Goal: Task Accomplishment & Management: Use online tool/utility

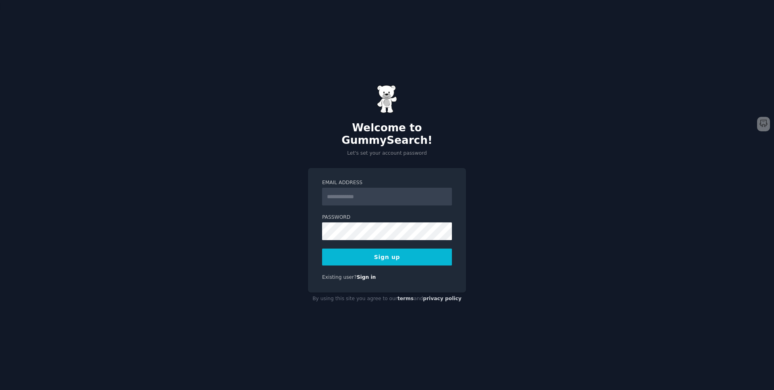
click at [391, 189] on input "Email Address" at bounding box center [387, 197] width 130 height 18
type input "**********"
click at [387, 254] on button "Sign up" at bounding box center [387, 257] width 130 height 17
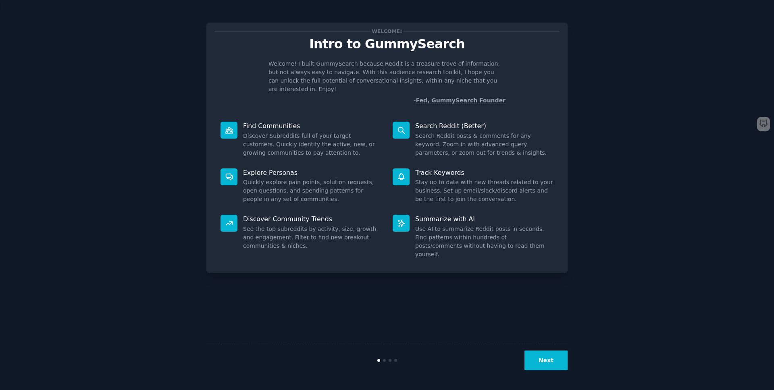
click at [551, 368] on button "Next" at bounding box center [545, 361] width 43 height 20
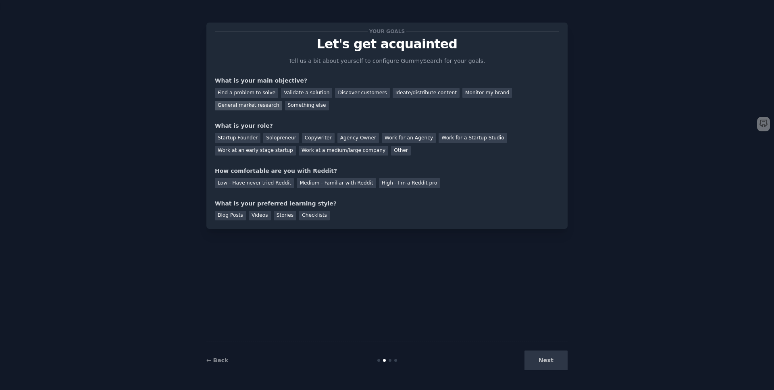
click at [270, 108] on div "General market research" at bounding box center [248, 106] width 67 height 10
click at [277, 141] on div "Solopreneur" at bounding box center [280, 138] width 35 height 10
click at [324, 183] on div "Medium - Familiar with Reddit" at bounding box center [336, 183] width 79 height 10
click at [314, 219] on div "Checklists" at bounding box center [314, 216] width 31 height 10
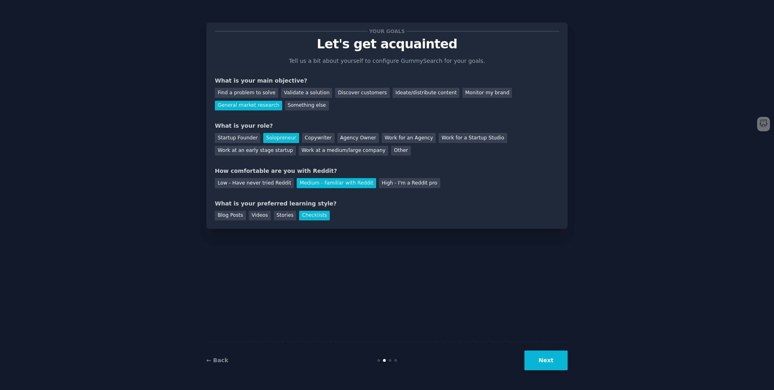
click at [549, 356] on button "Next" at bounding box center [545, 361] width 43 height 20
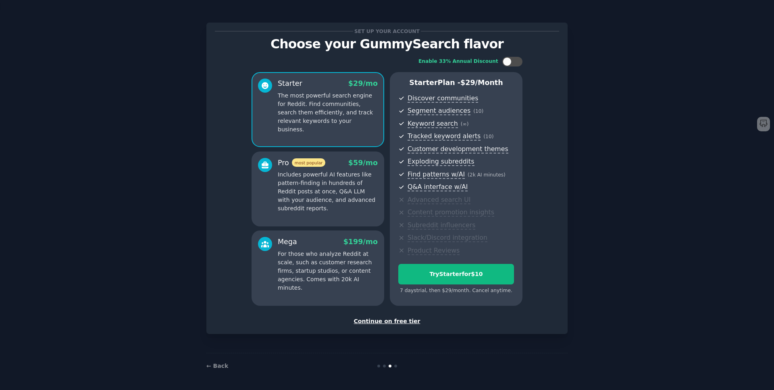
click at [393, 321] on div "Continue on free tier" at bounding box center [387, 321] width 344 height 8
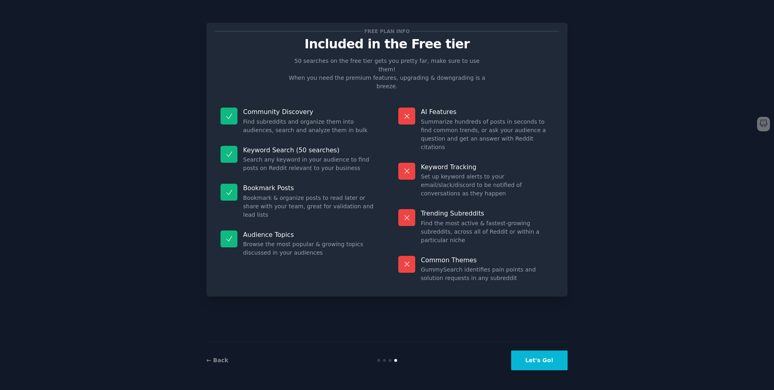
click at [555, 363] on button "Let's Go!" at bounding box center [539, 361] width 56 height 20
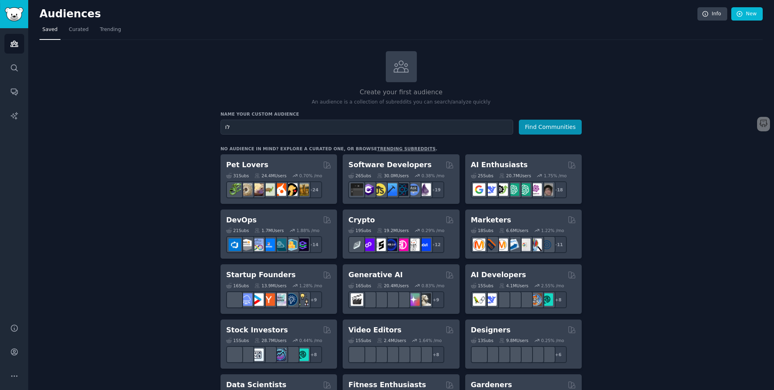
type input "ל"
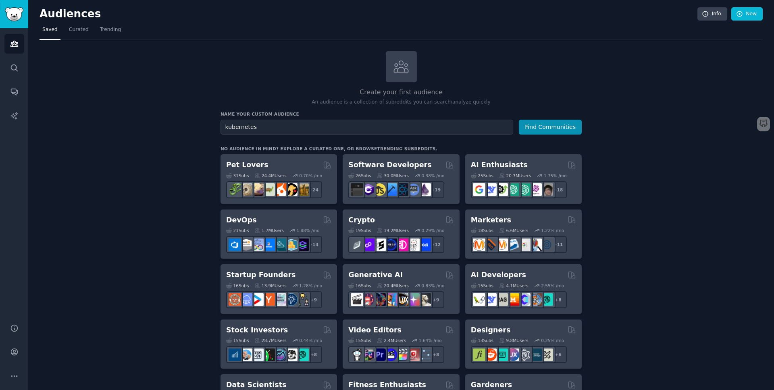
type input "kubernetes"
click at [550, 127] on button "Find Communities" at bounding box center [550, 127] width 63 height 15
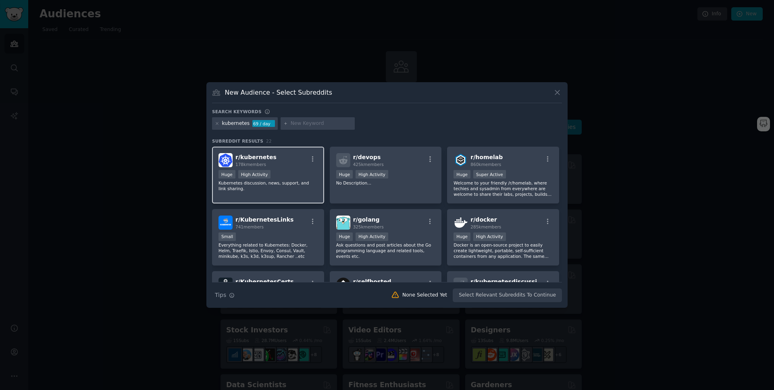
click at [291, 168] on div "r/ kubernetes 178k members Huge High Activity Kubernetes discussion, news, supp…" at bounding box center [268, 175] width 112 height 57
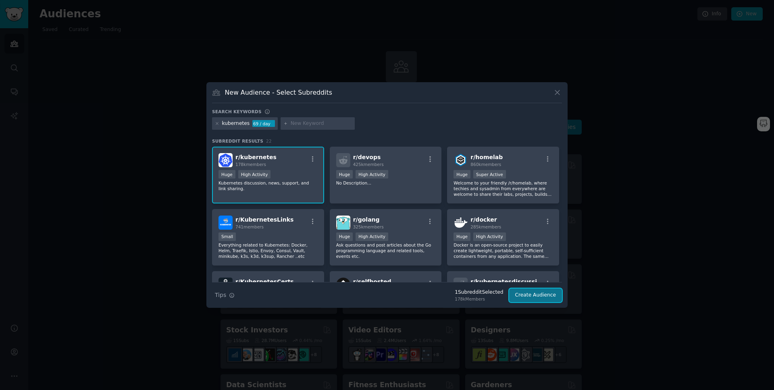
click at [526, 298] on button "Create Audience" at bounding box center [535, 296] width 53 height 14
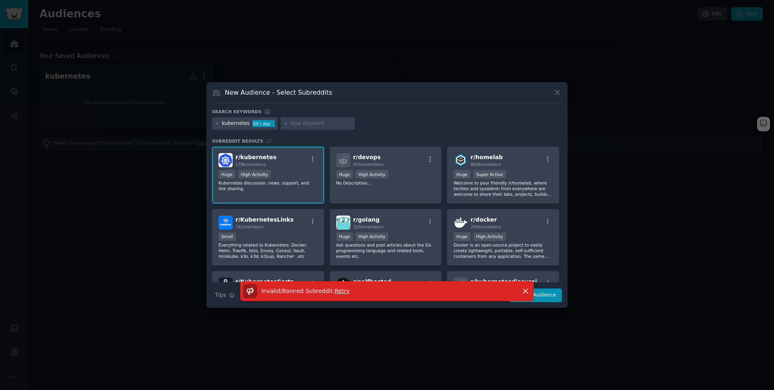
click at [337, 291] on span "Retry" at bounding box center [342, 291] width 15 height 6
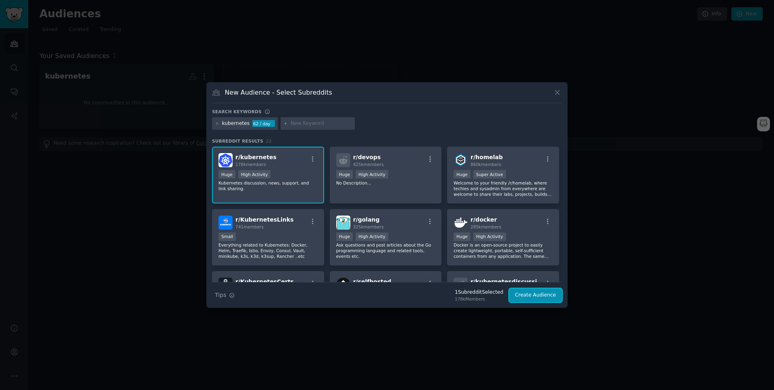
click at [534, 293] on button "Create Audience" at bounding box center [535, 296] width 53 height 14
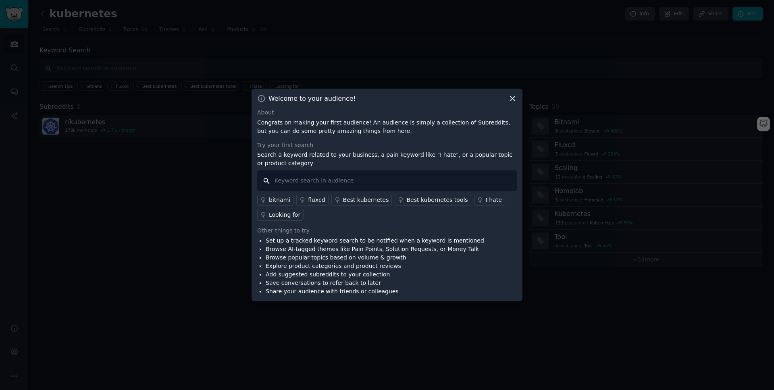
click at [335, 175] on input "text" at bounding box center [387, 181] width 260 height 21
type input "troubleshooting"
click at [341, 229] on div "Other things to try" at bounding box center [387, 231] width 260 height 8
click at [349, 183] on input "troubleshooting" at bounding box center [387, 181] width 260 height 21
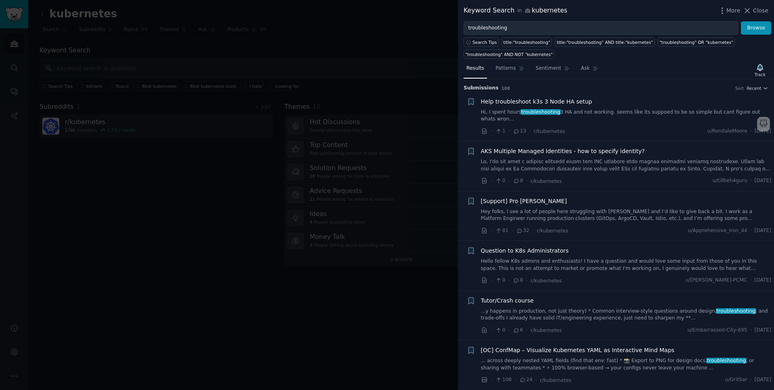
click at [513, 109] on link "Hi, I spent hours troubleshooting 3 HA and not working. seems like its suppoed …" at bounding box center [626, 116] width 291 height 14
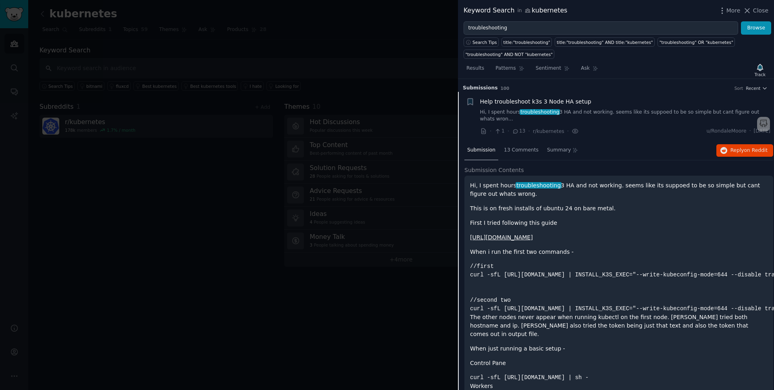
scroll to position [1, 1]
click at [297, 87] on div at bounding box center [387, 195] width 774 height 390
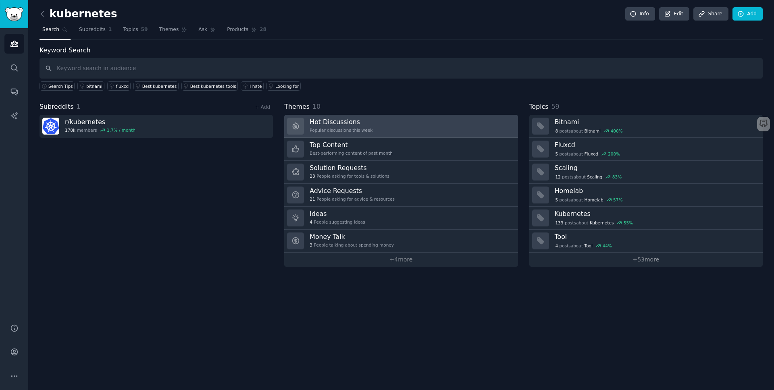
click at [329, 124] on h3 "Hot Discussions" at bounding box center [341, 122] width 63 height 8
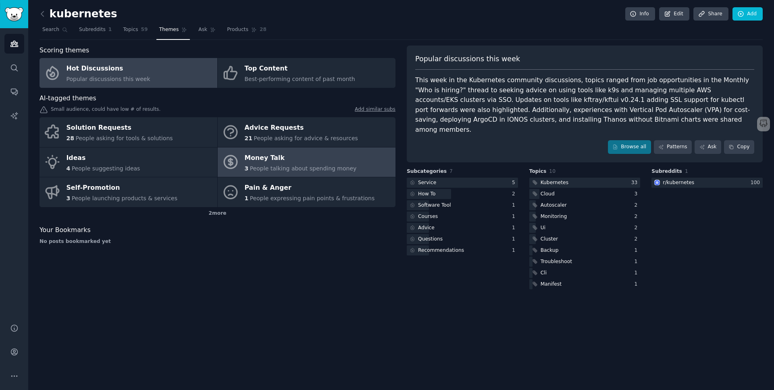
click at [359, 159] on link "Money Talk 3 People talking about spending money" at bounding box center [307, 163] width 178 height 30
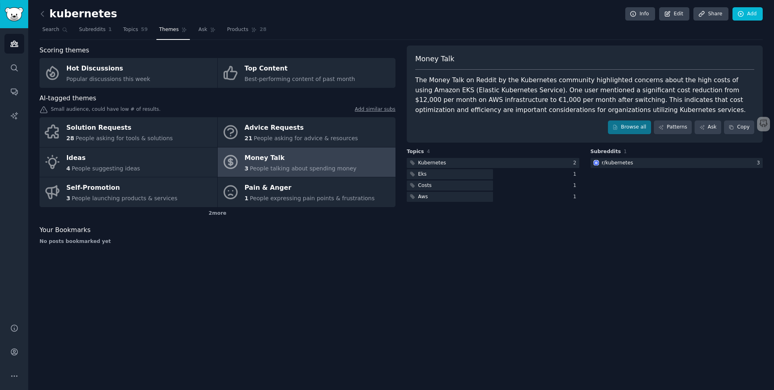
click at [472, 78] on div "The Money Talk on Reddit by the Kubernetes community highlighted concerns about…" at bounding box center [584, 95] width 339 height 40
click at [585, 117] on div "Money Talk The Money Talk on Reddit by the Kubernetes community highlighted con…" at bounding box center [585, 94] width 356 height 97
click at [621, 130] on link "Browse all" at bounding box center [629, 128] width 43 height 14
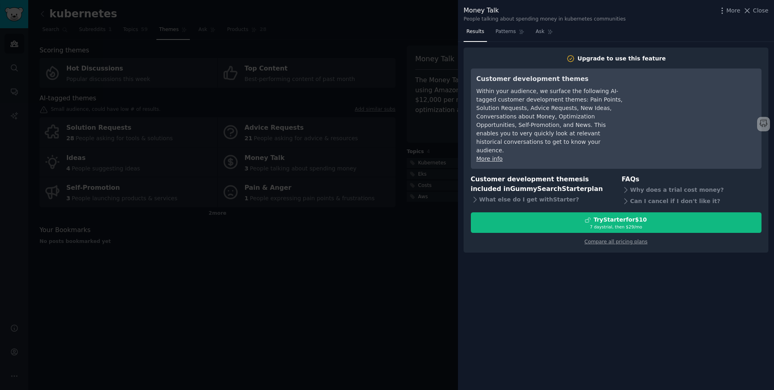
click at [377, 119] on div at bounding box center [387, 195] width 774 height 390
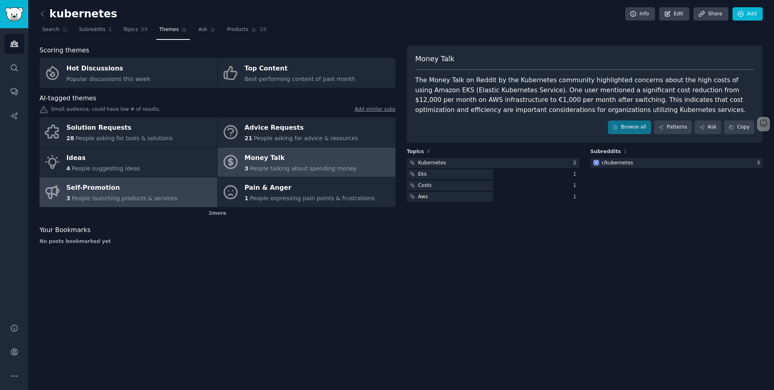
click at [107, 186] on div "Self-Promotion" at bounding box center [122, 188] width 111 height 13
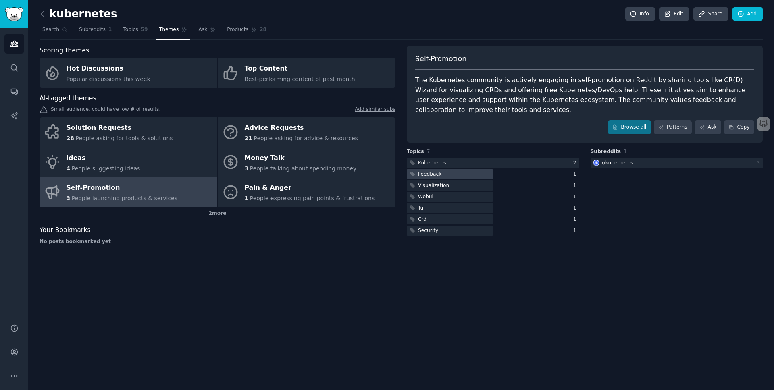
click at [448, 177] on div at bounding box center [450, 174] width 86 height 10
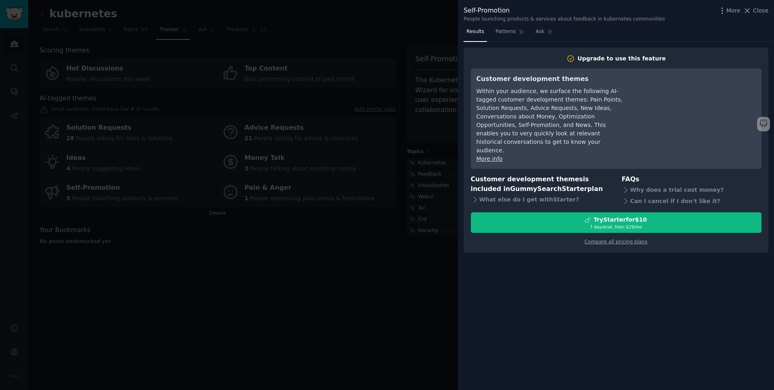
click at [440, 44] on div at bounding box center [387, 195] width 774 height 390
